Goal: Task Accomplishment & Management: Use online tool/utility

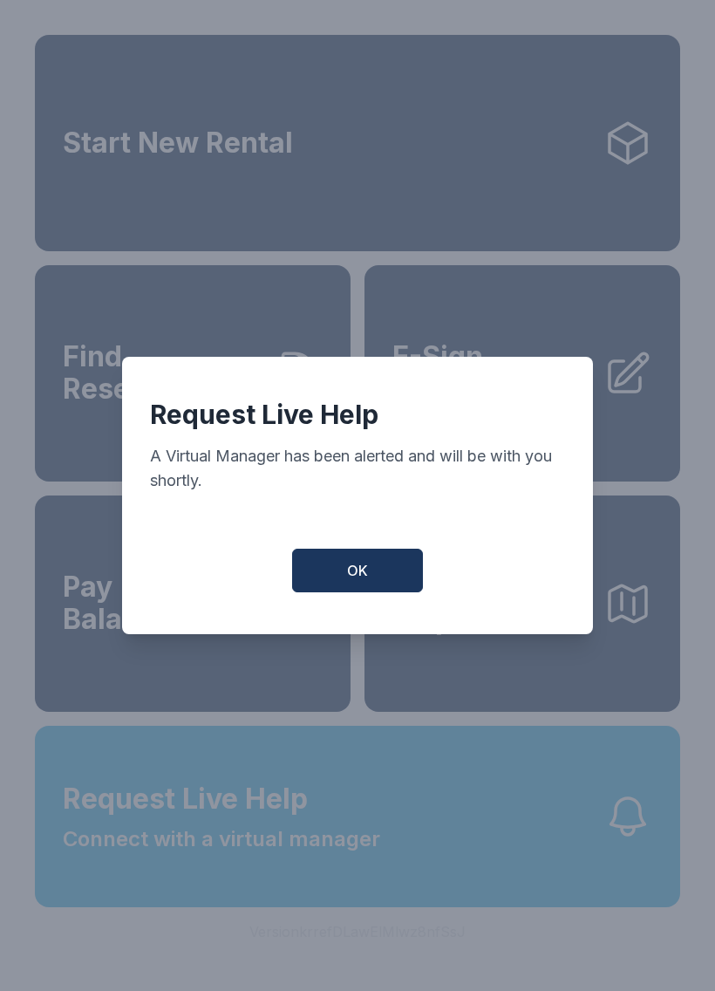
click at [354, 592] on button "OK" at bounding box center [357, 571] width 131 height 44
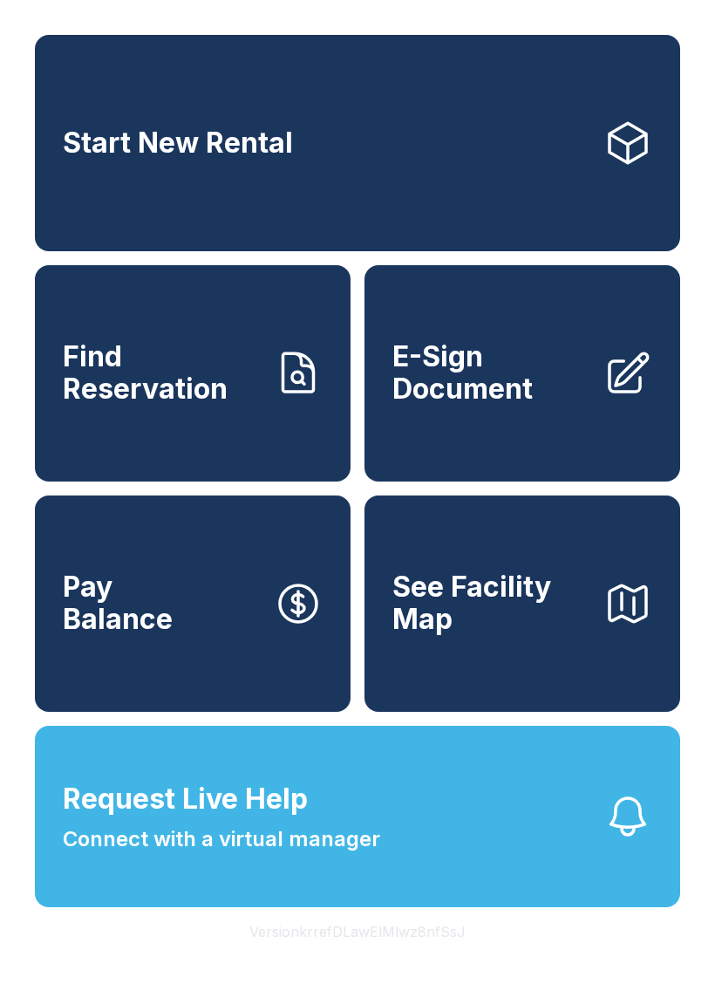
click at [388, 856] on button "Request Live Help Connect with a virtual manager" at bounding box center [358, 816] width 646 height 181
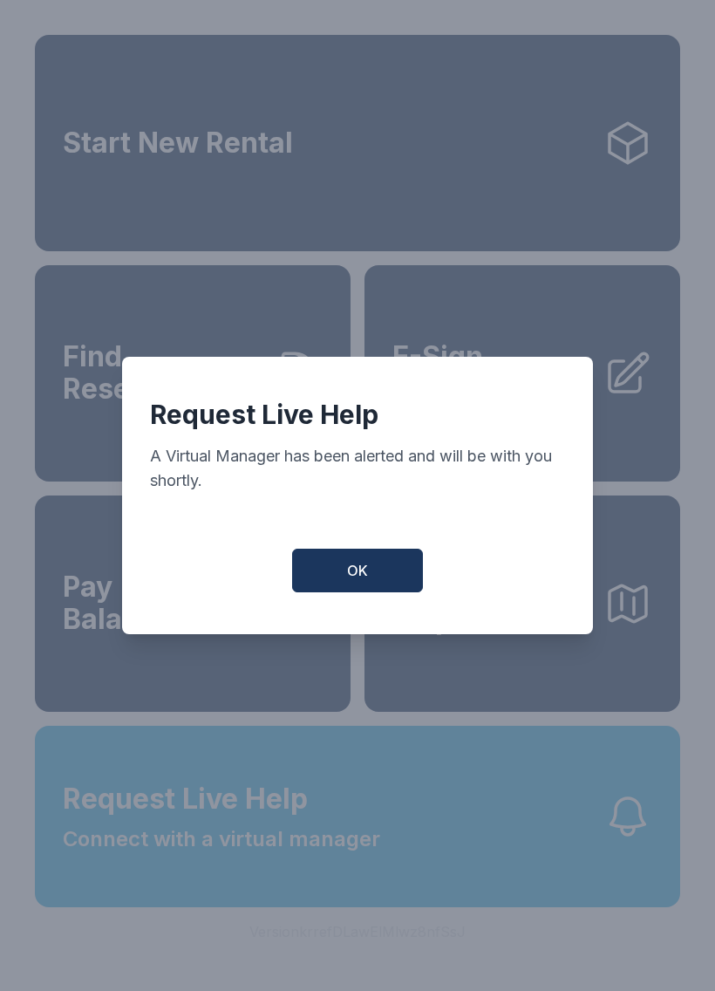
click at [376, 590] on button "OK" at bounding box center [357, 571] width 131 height 44
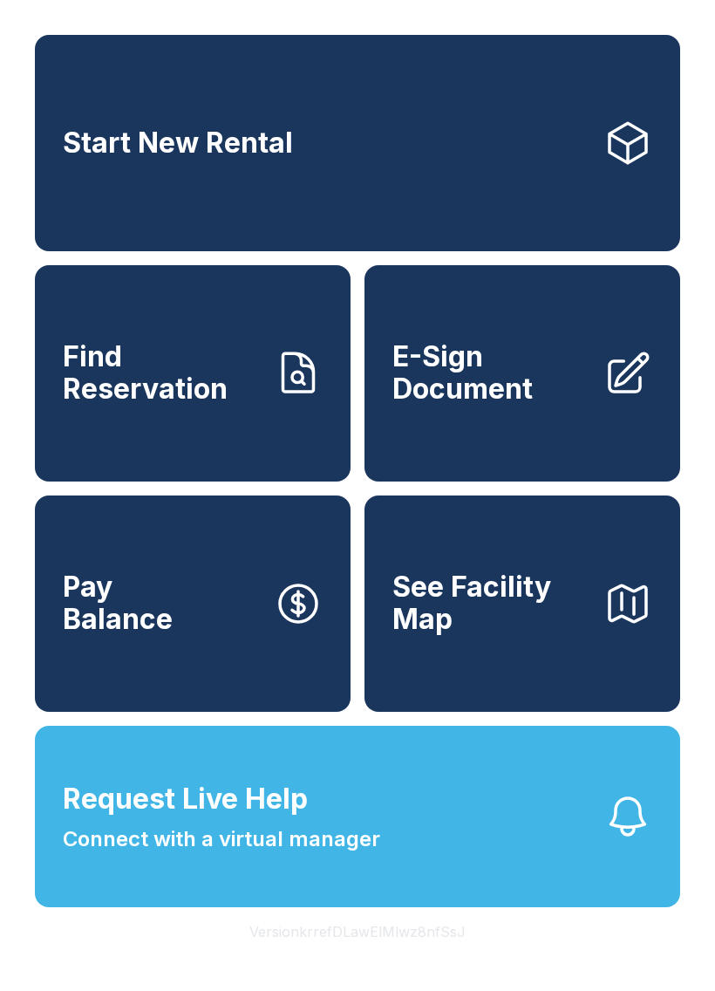
click at [626, 392] on icon at bounding box center [629, 372] width 38 height 38
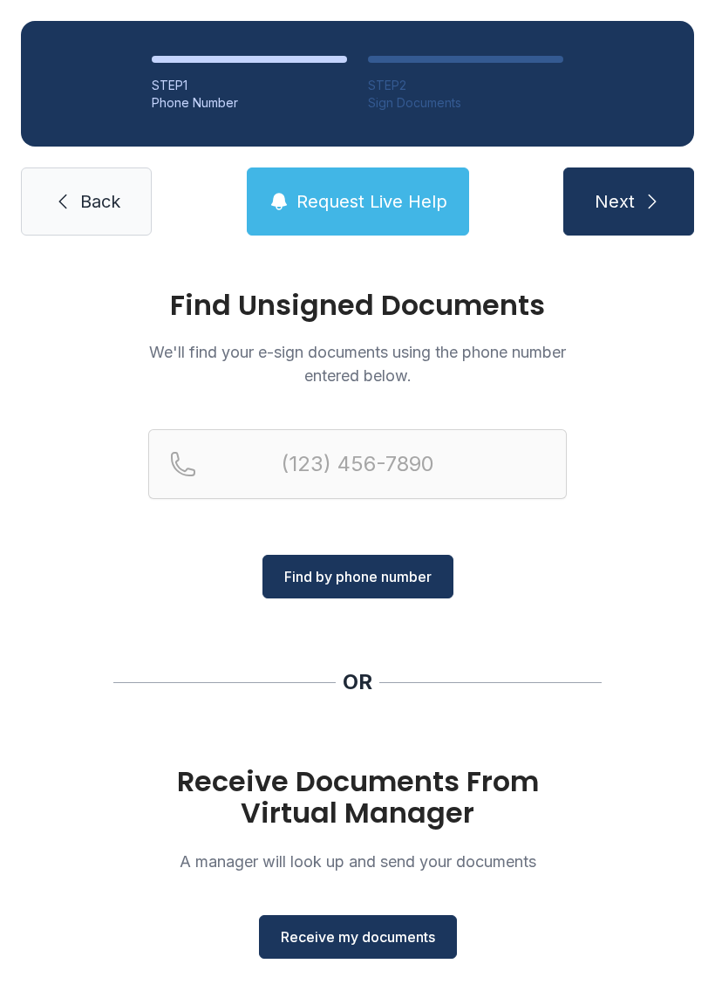
click at [384, 943] on span "Receive my documents" at bounding box center [358, 937] width 154 height 21
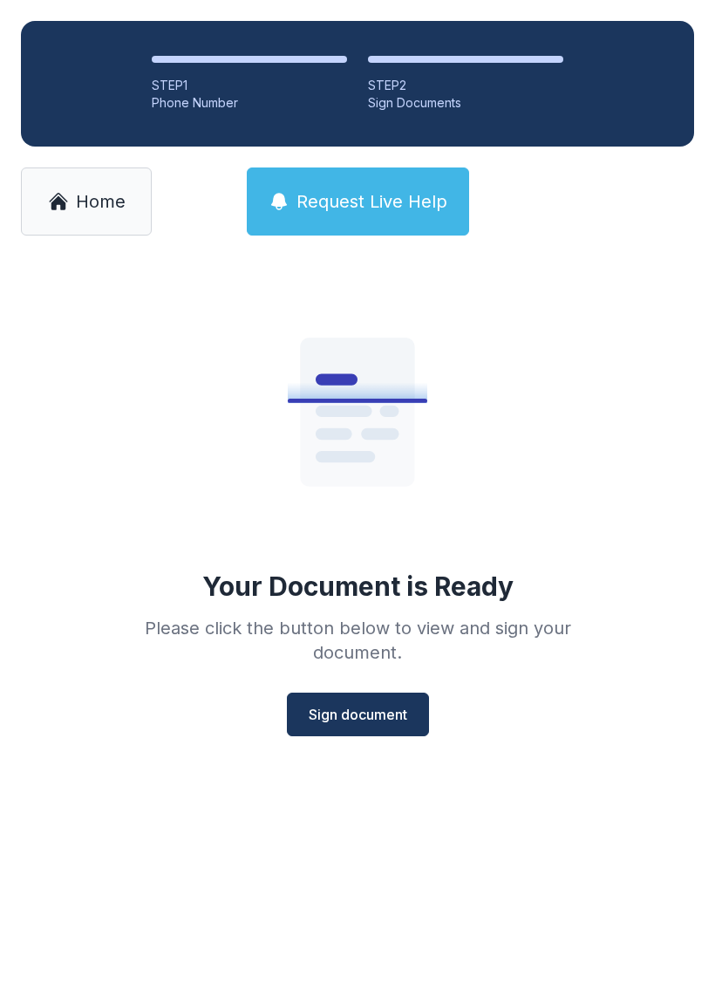
click at [369, 719] on span "Sign document" at bounding box center [358, 714] width 99 height 21
click at [395, 207] on span "Request Live Help" at bounding box center [372, 201] width 151 height 24
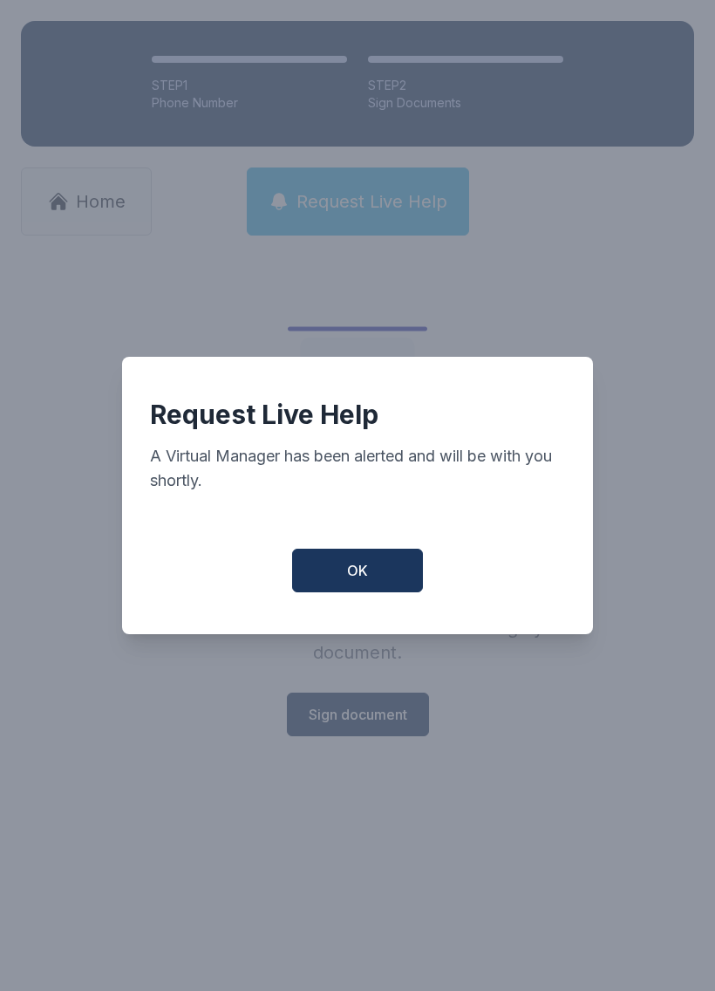
click at [349, 581] on span "OK" at bounding box center [357, 570] width 21 height 21
